Goal: Task Accomplishment & Management: Manage account settings

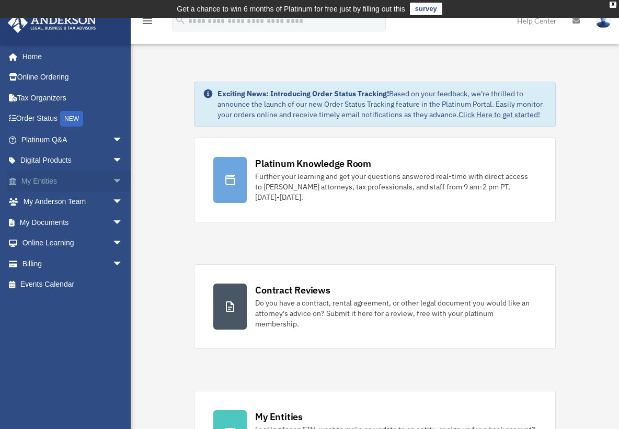
click at [112, 177] on span "arrow_drop_down" at bounding box center [122, 180] width 21 height 21
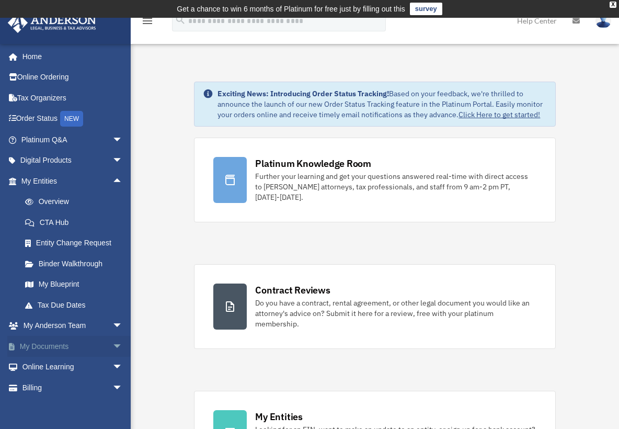
click at [112, 341] on span "arrow_drop_down" at bounding box center [122, 346] width 21 height 21
click at [112, 341] on span "arrow_drop_up" at bounding box center [122, 346] width 21 height 21
click at [58, 74] on link "Online Ordering" at bounding box center [72, 77] width 131 height 21
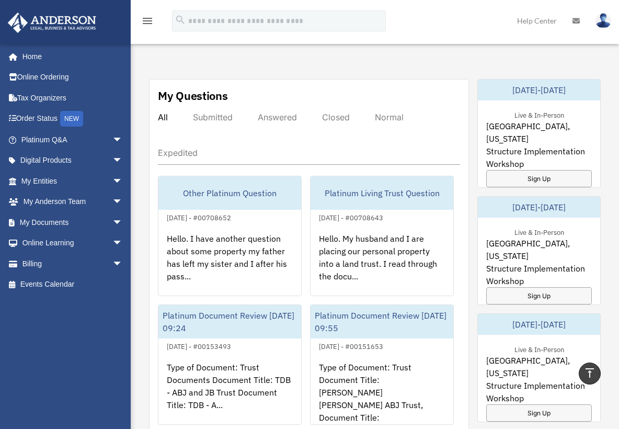
scroll to position [568, 0]
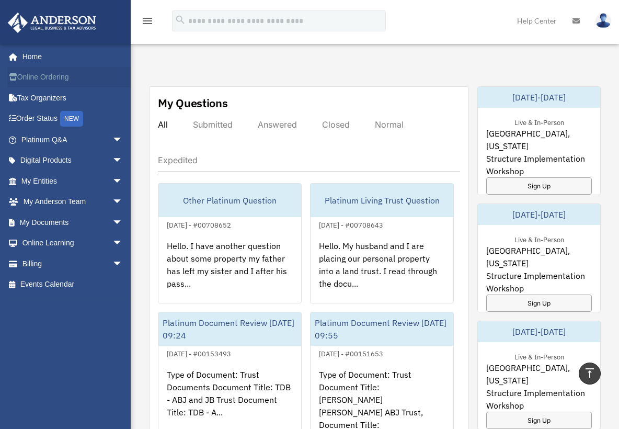
click at [41, 74] on link "Online Ordering" at bounding box center [72, 77] width 131 height 21
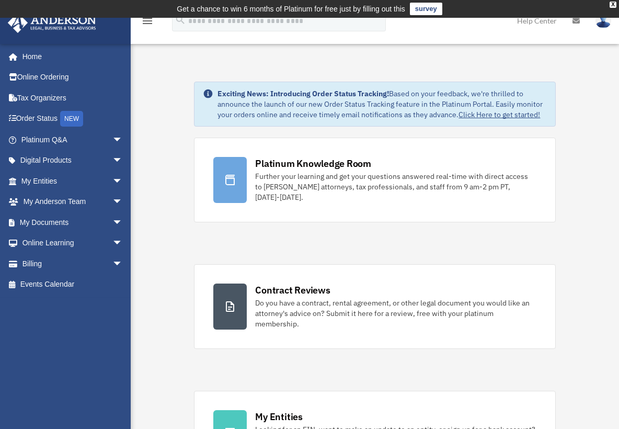
click at [605, 26] on img at bounding box center [603, 20] width 16 height 15
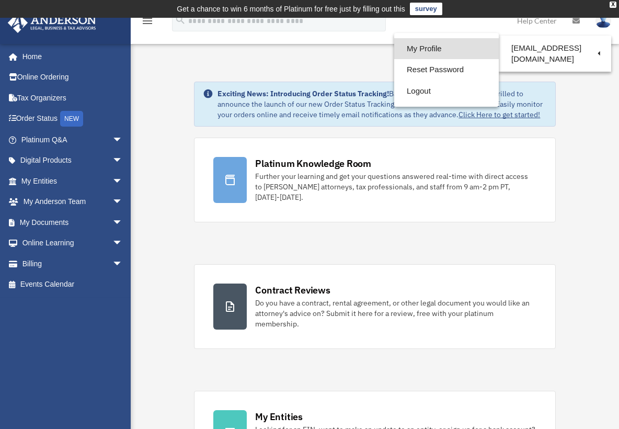
click at [434, 48] on link "My Profile" at bounding box center [446, 48] width 105 height 21
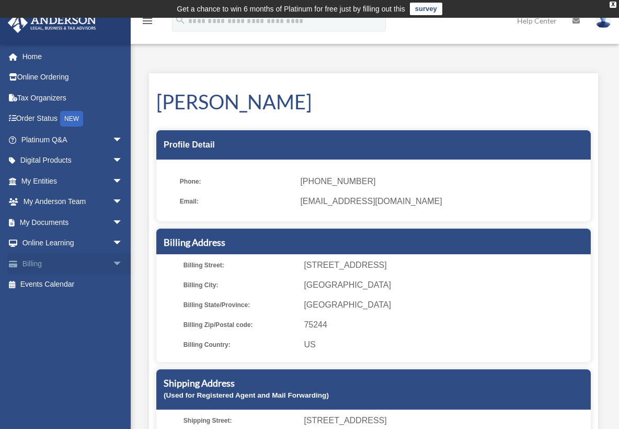
click at [112, 260] on span "arrow_drop_down" at bounding box center [122, 263] width 21 height 21
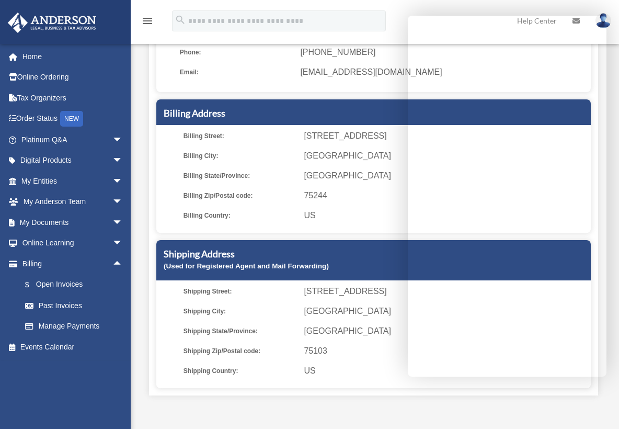
scroll to position [128, 0]
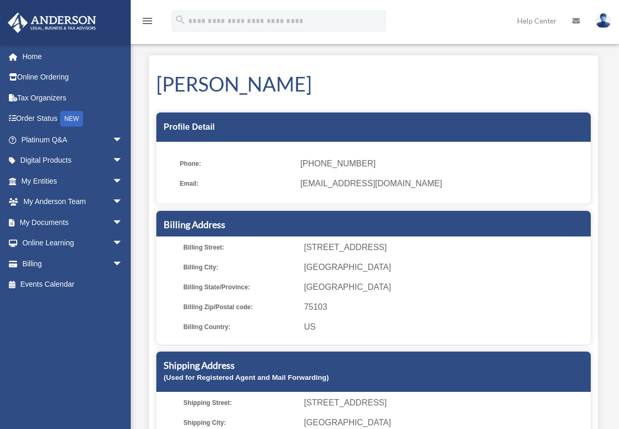
scroll to position [128, 0]
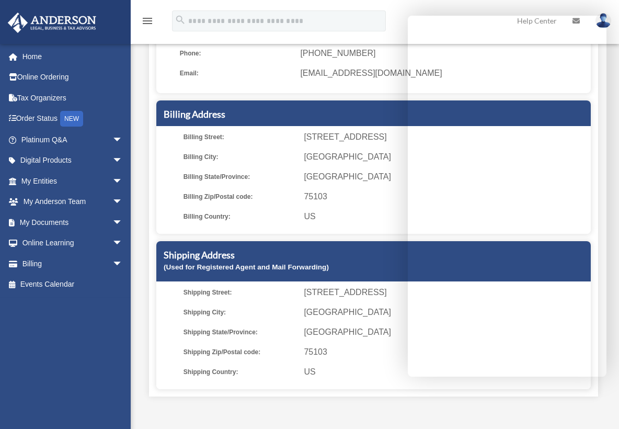
click at [358, 205] on ul "Billing Street: [STREET_ADDRESS] [GEOGRAPHIC_DATA]: [GEOGRAPHIC_DATA] Billing S…" at bounding box center [373, 177] width 427 height 94
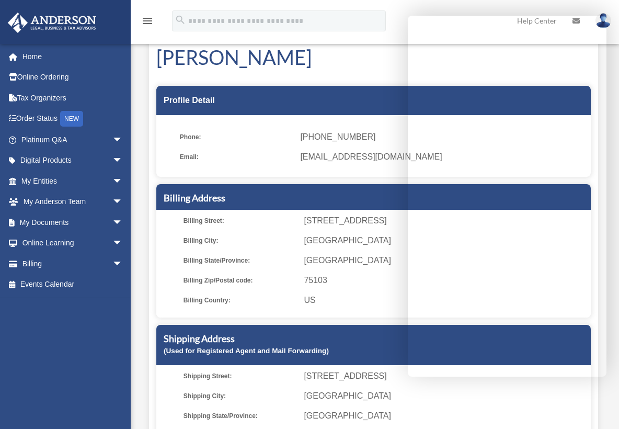
scroll to position [0, 0]
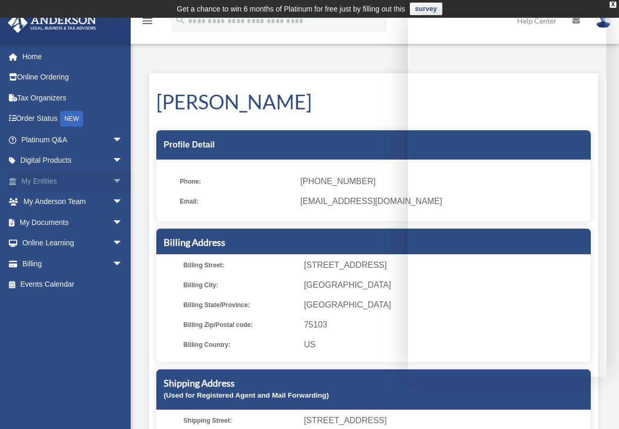
click at [112, 175] on span "arrow_drop_down" at bounding box center [122, 180] width 21 height 21
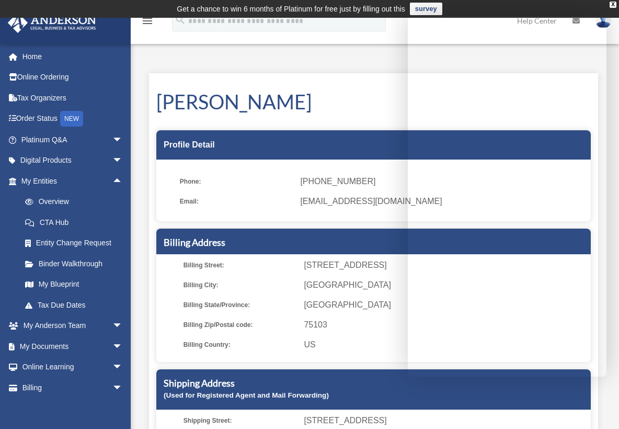
click at [356, 110] on h1 "[PERSON_NAME]" at bounding box center [373, 102] width 434 height 28
click at [614, 104] on div "My Profile date_range Published on Last updated [DATE] [DATE] by [PERSON_NAME] …" at bounding box center [375, 295] width 488 height 481
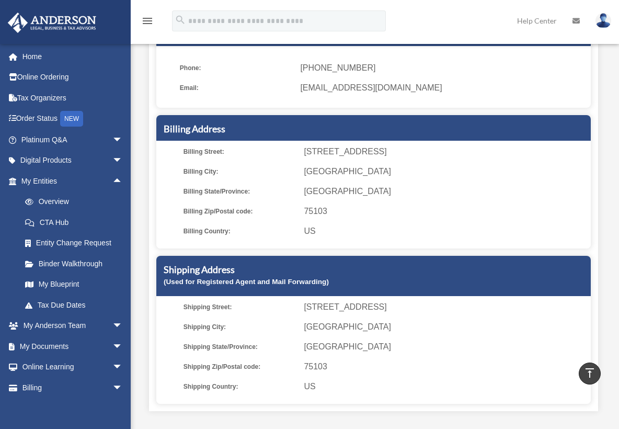
scroll to position [63, 0]
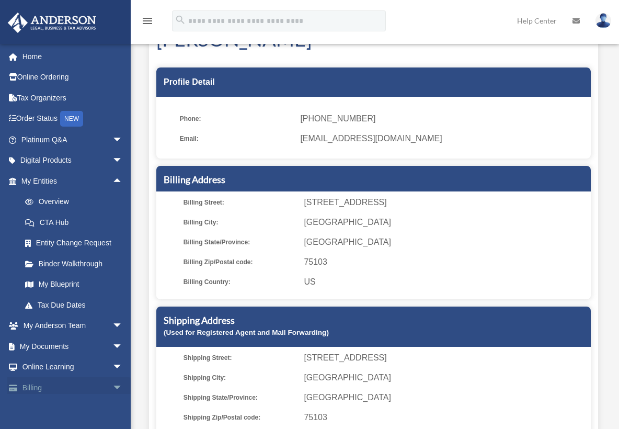
click at [112, 382] on span "arrow_drop_down" at bounding box center [122, 387] width 21 height 21
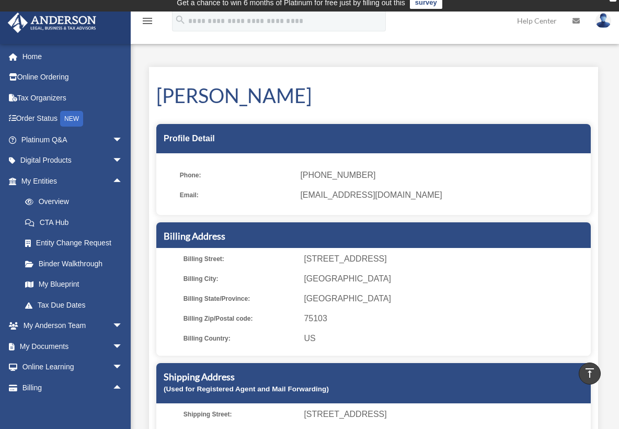
scroll to position [0, 0]
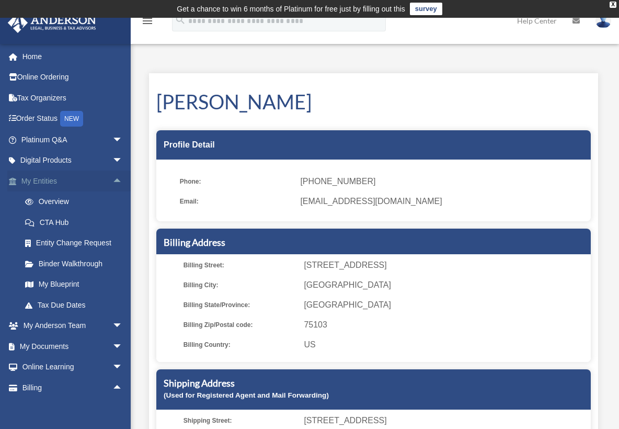
click at [112, 181] on span "arrow_drop_up" at bounding box center [122, 180] width 21 height 21
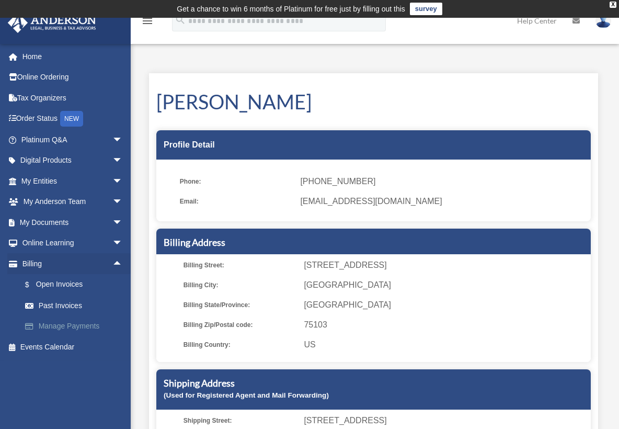
click at [60, 320] on link "Manage Payments" at bounding box center [77, 326] width 124 height 21
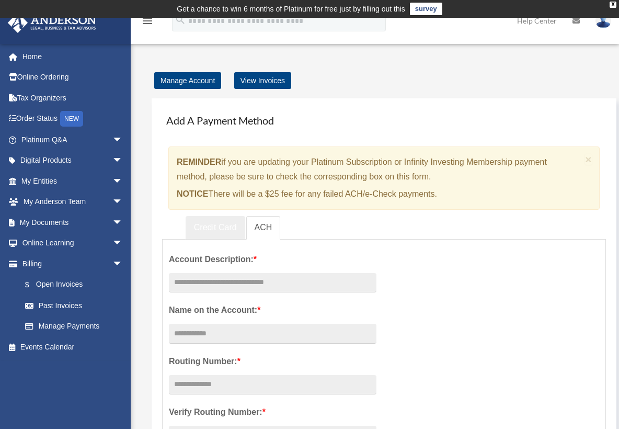
click at [209, 224] on link "Credit Card" at bounding box center [216, 228] width 60 height 24
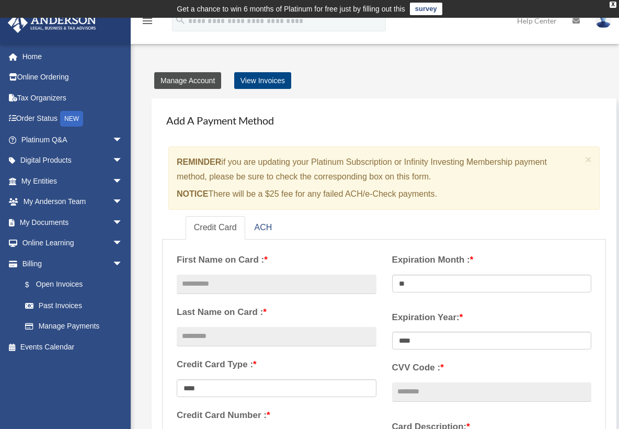
click at [195, 82] on link "Manage Account" at bounding box center [187, 80] width 67 height 17
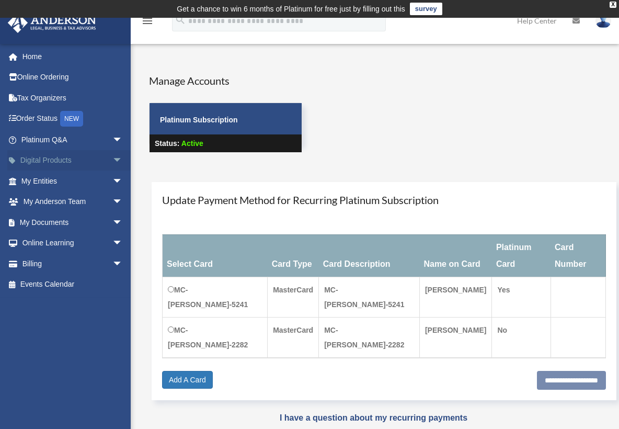
click at [113, 157] on span "arrow_drop_down" at bounding box center [122, 160] width 21 height 21
